Goal: Information Seeking & Learning: Learn about a topic

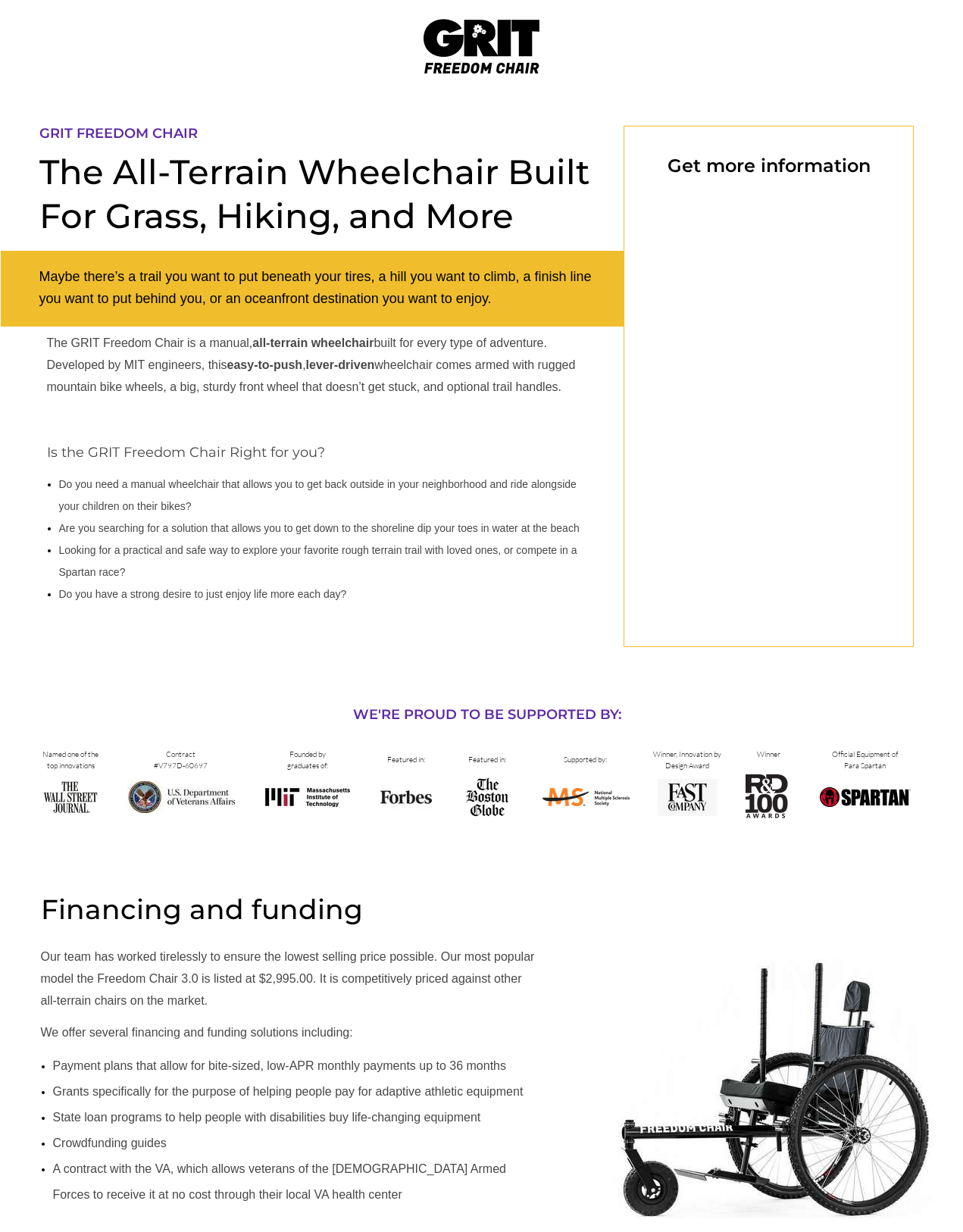
select select "US"
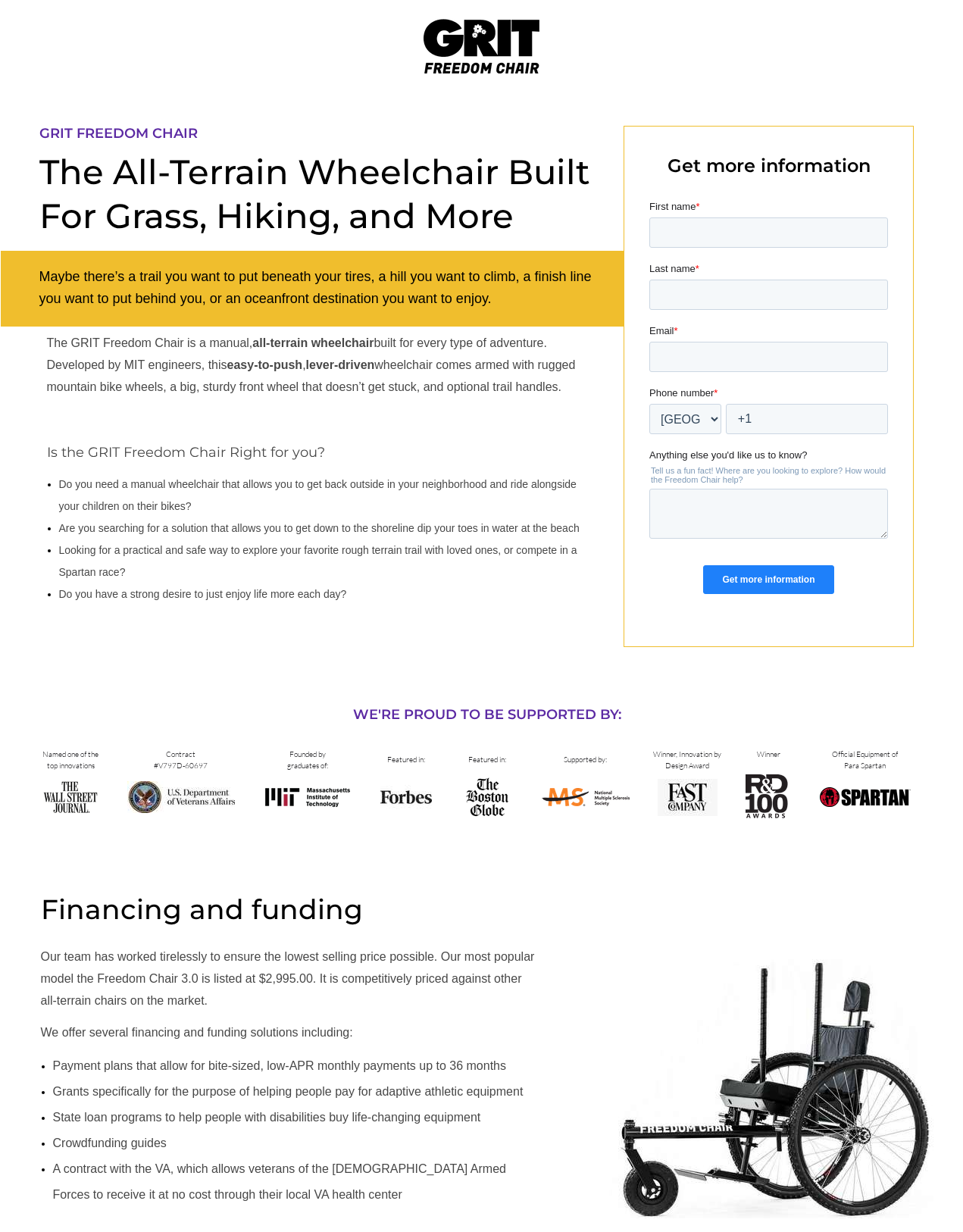
select select "US"
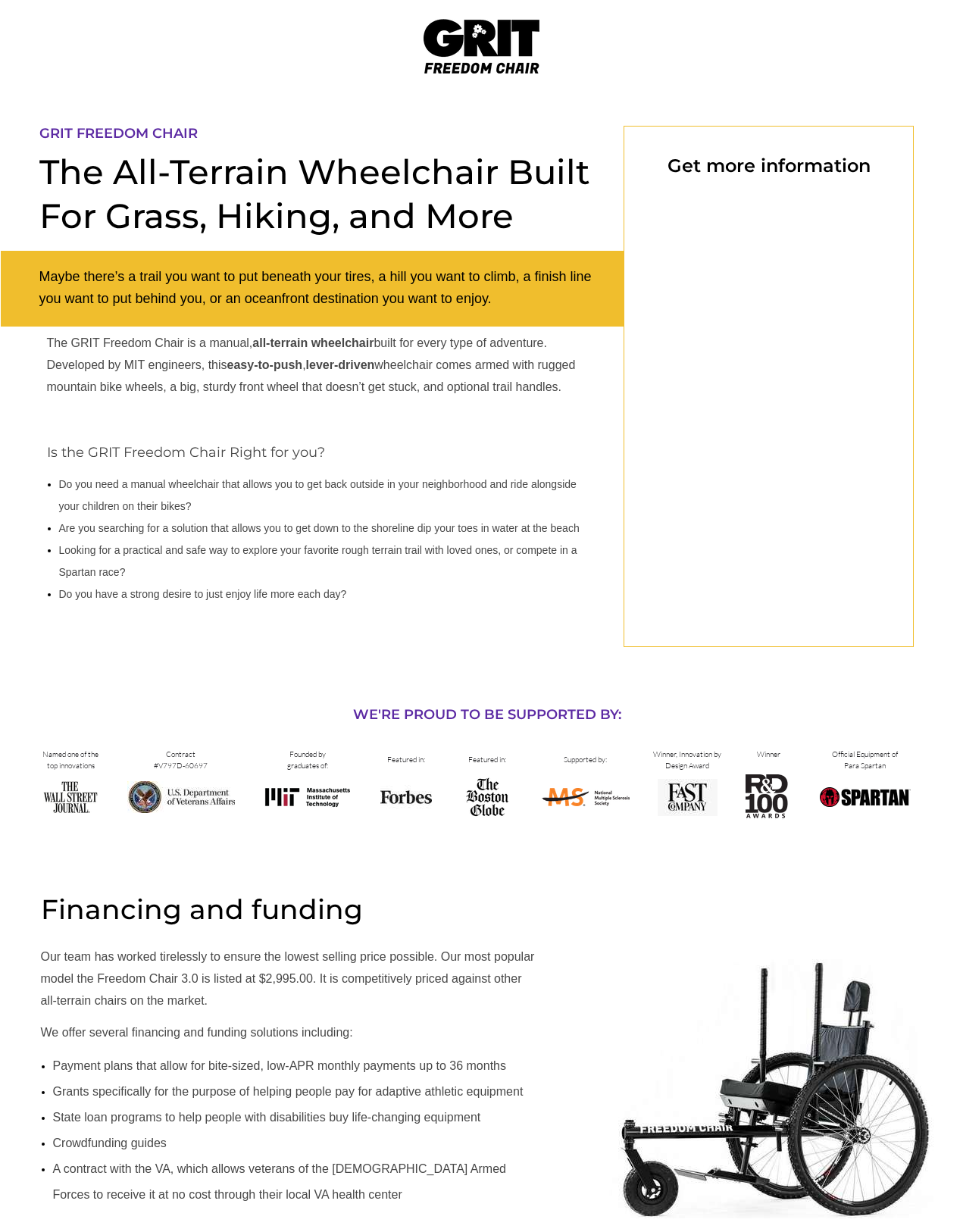
select select "US"
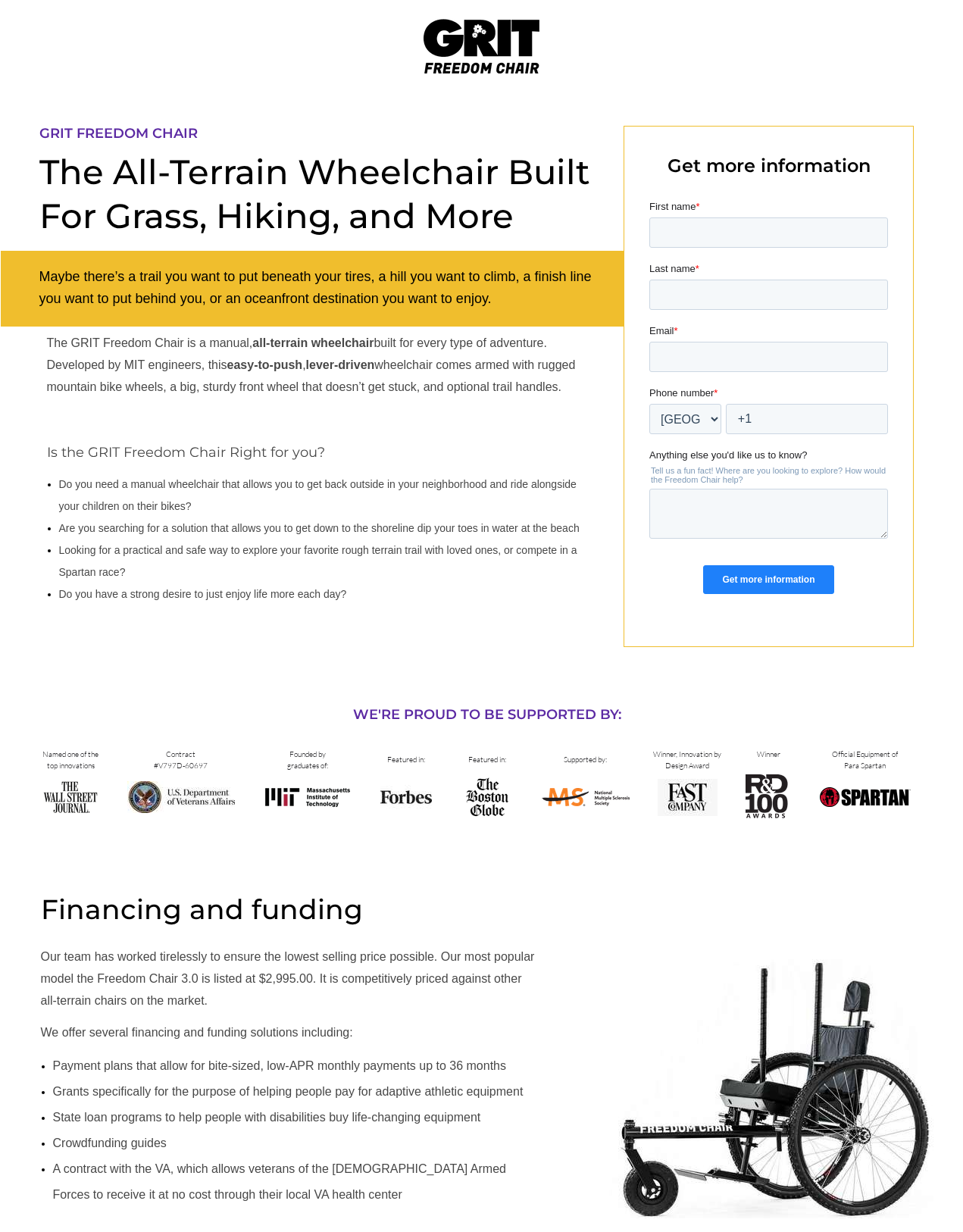
select select "US"
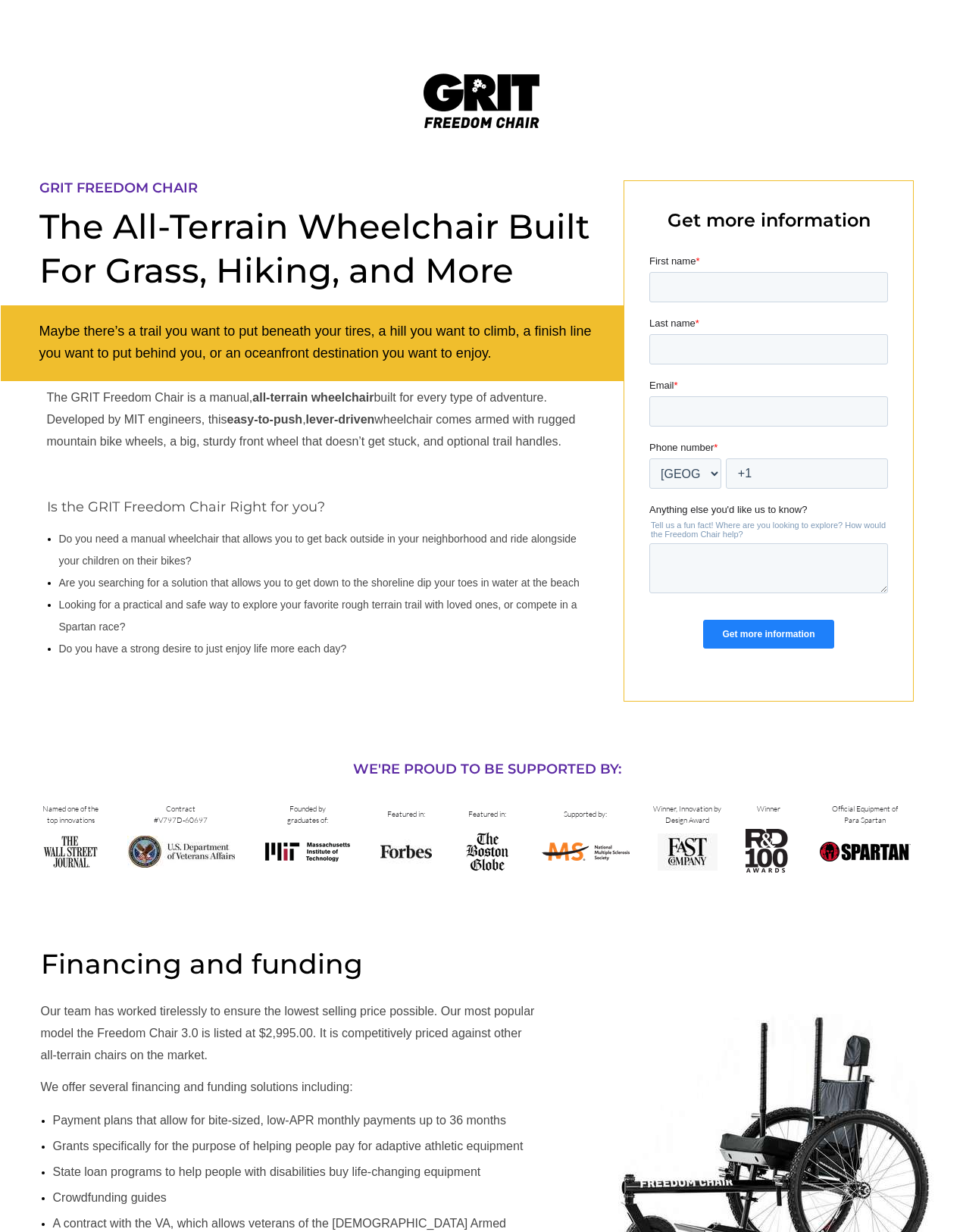
scroll to position [0, 1]
